Goal: Information Seeking & Learning: Learn about a topic

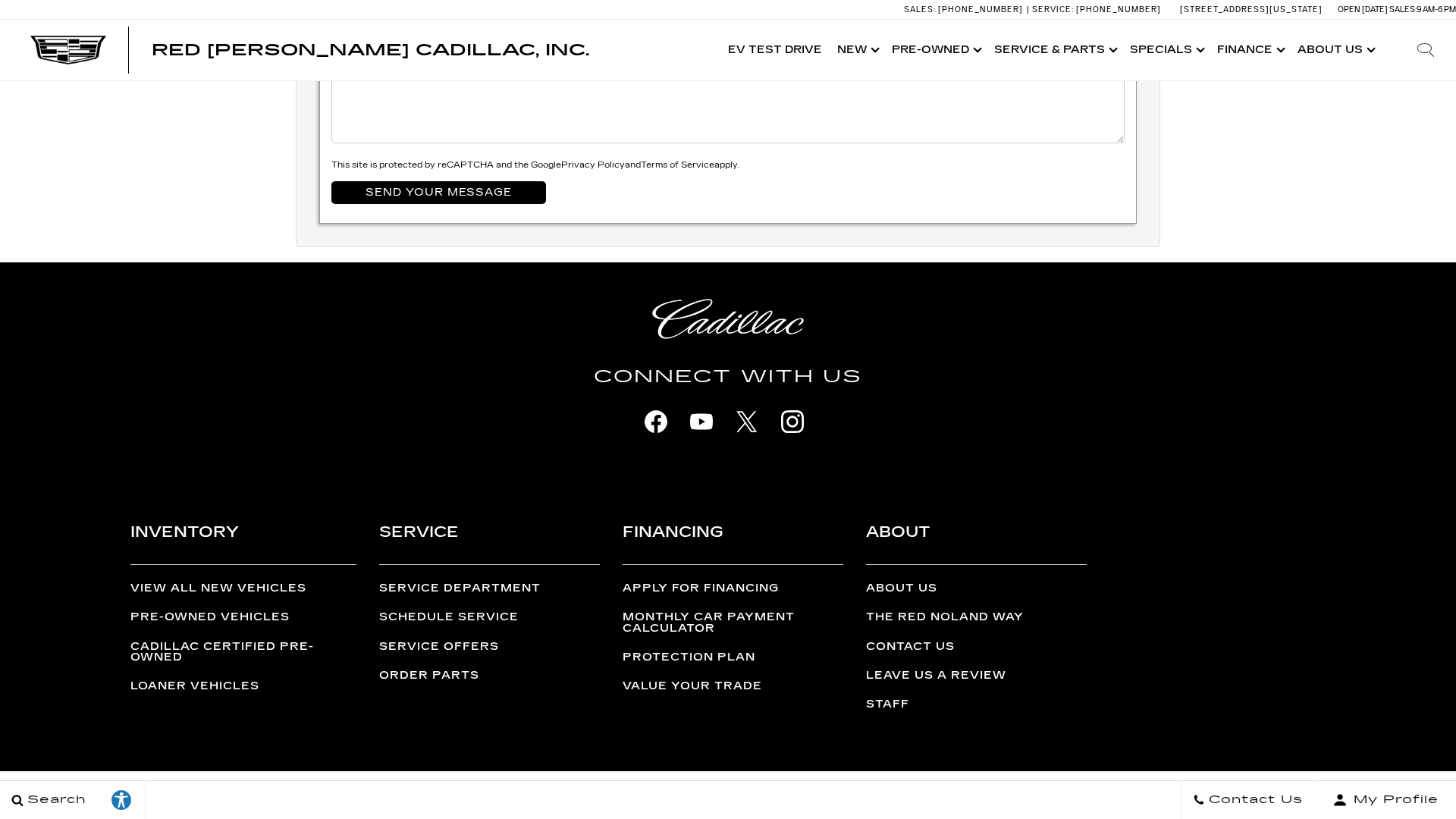
scroll to position [5476, 0]
